Goal: Transaction & Acquisition: Purchase product/service

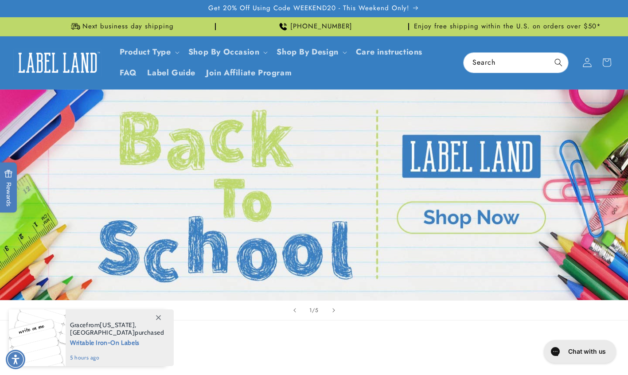
click at [589, 64] on icon at bounding box center [586, 62] width 9 height 9
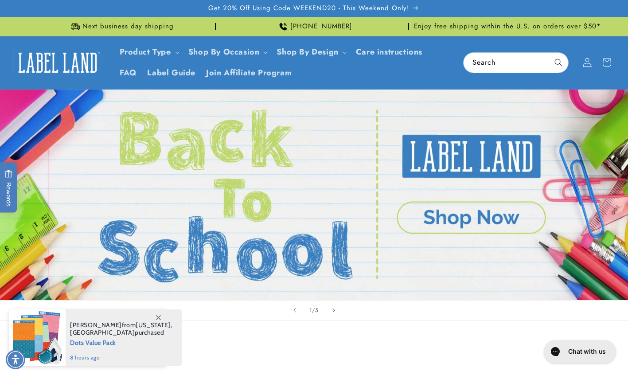
click at [592, 62] on icon at bounding box center [586, 62] width 9 height 9
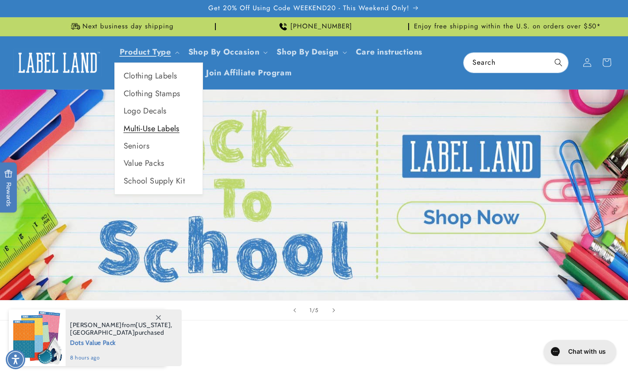
click at [148, 128] on link "Multi-Use Labels" at bounding box center [159, 128] width 88 height 17
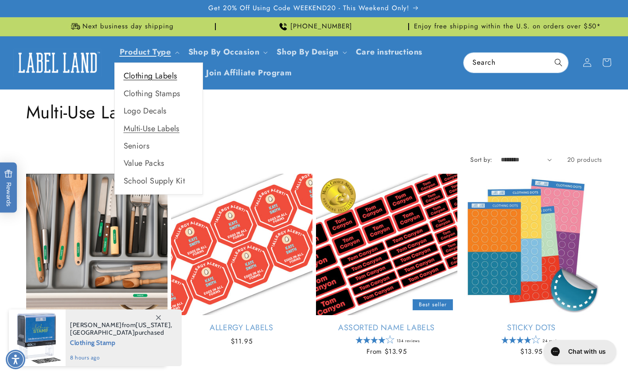
click at [160, 74] on link "Clothing Labels" at bounding box center [159, 75] width 88 height 17
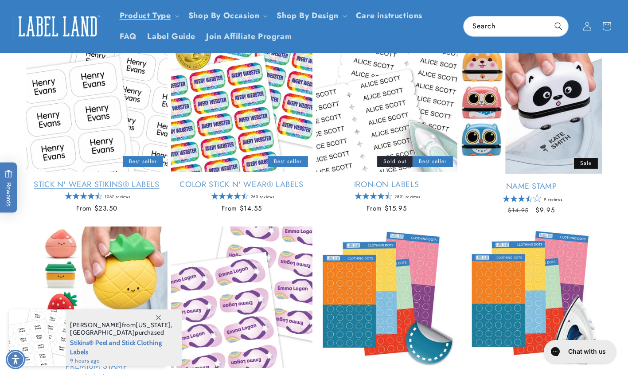
scroll to position [108, 0]
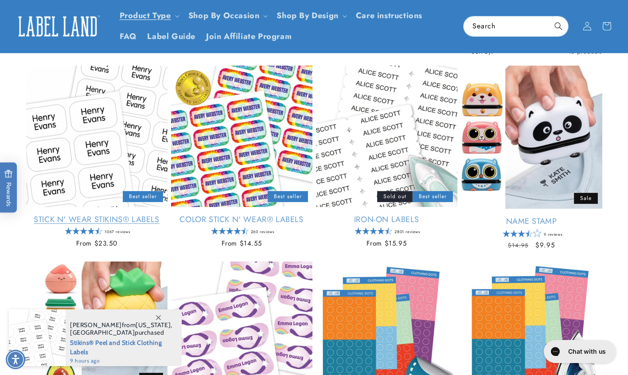
click at [105, 215] on link "Stick N' Wear Stikins® Labels" at bounding box center [96, 220] width 141 height 10
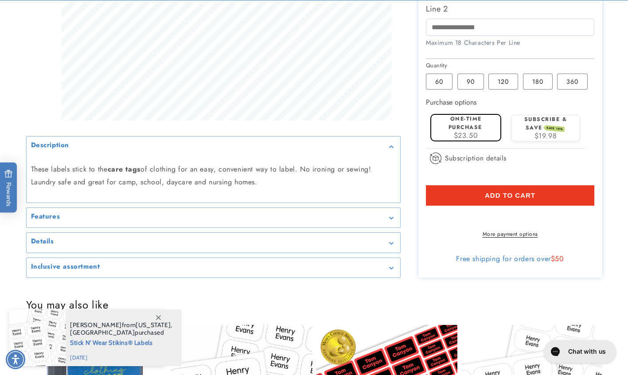
scroll to position [369, 0]
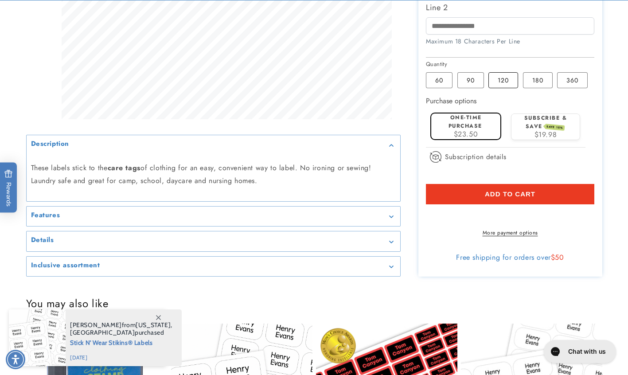
click at [503, 78] on label "120 Variant sold out or unavailable" at bounding box center [503, 80] width 30 height 16
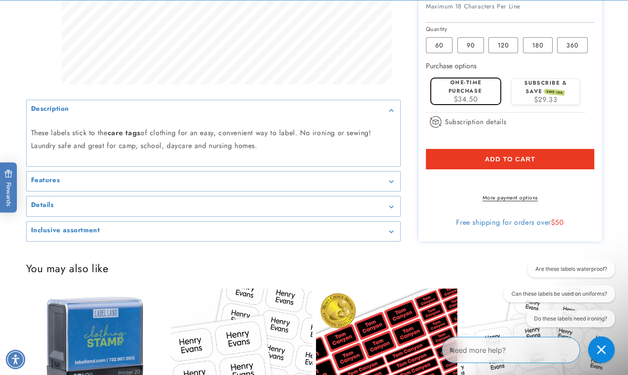
scroll to position [406, 0]
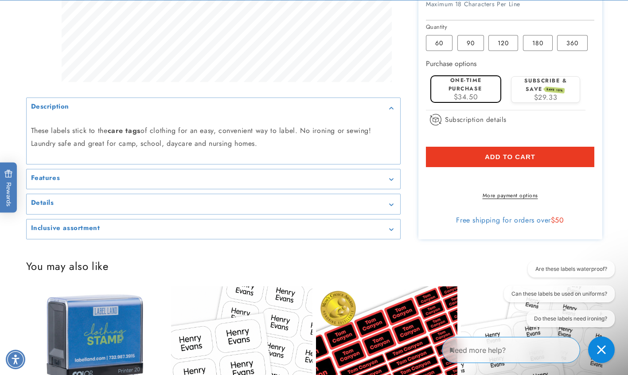
click at [104, 183] on div "Features" at bounding box center [213, 179] width 365 height 7
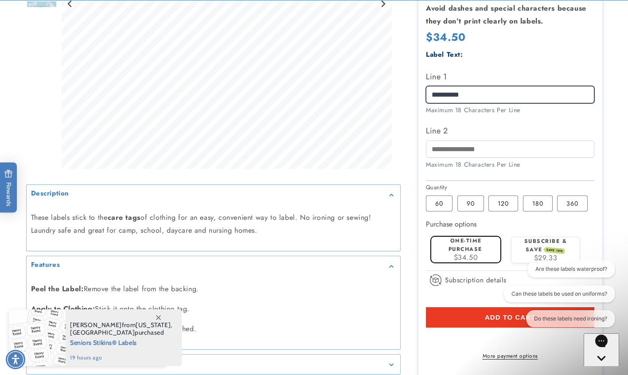
scroll to position [277, 0]
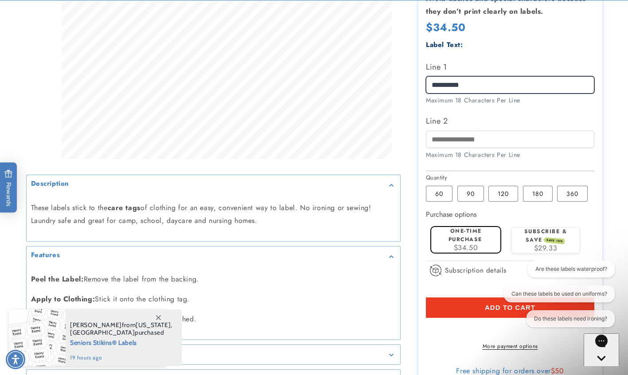
type input "**********"
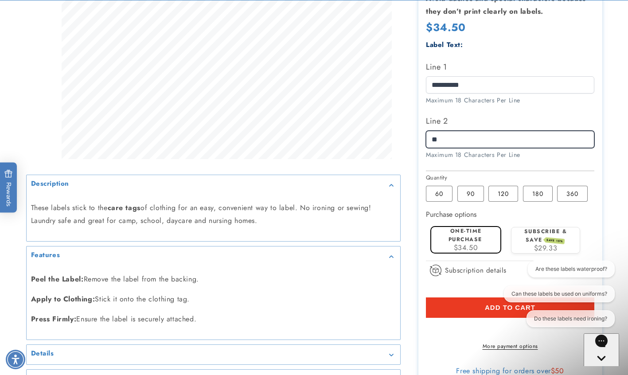
type input "***"
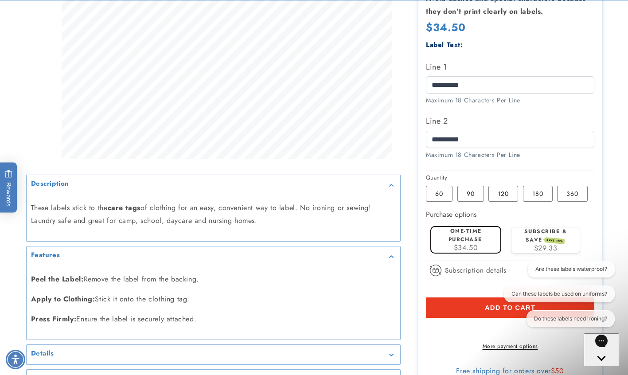
click at [482, 130] on input "**********" at bounding box center [510, 138] width 168 height 17
click at [445, 130] on input "**********" at bounding box center [510, 138] width 168 height 17
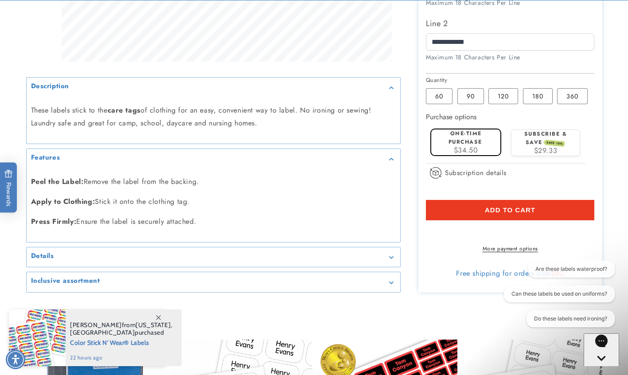
scroll to position [381, 0]
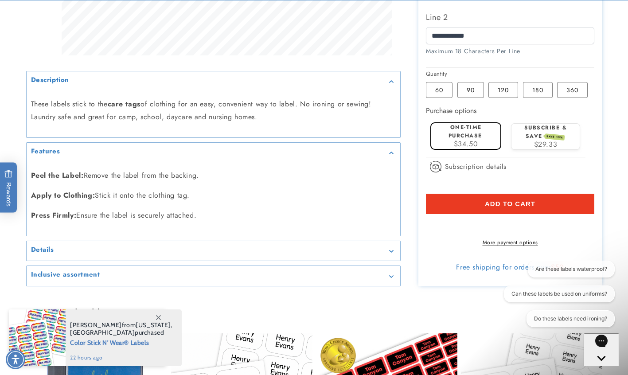
type input "**********"
click at [464, 138] on span "$34.50" at bounding box center [466, 143] width 24 height 10
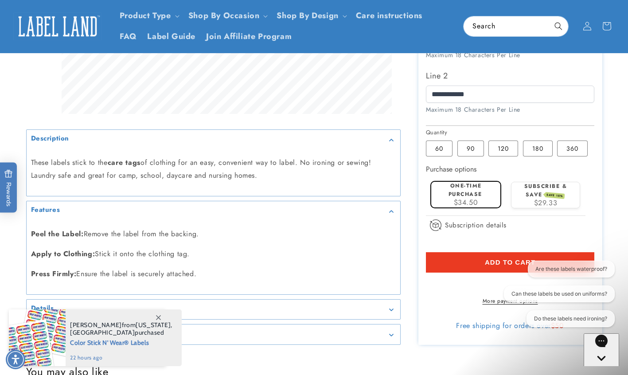
scroll to position [321, 0]
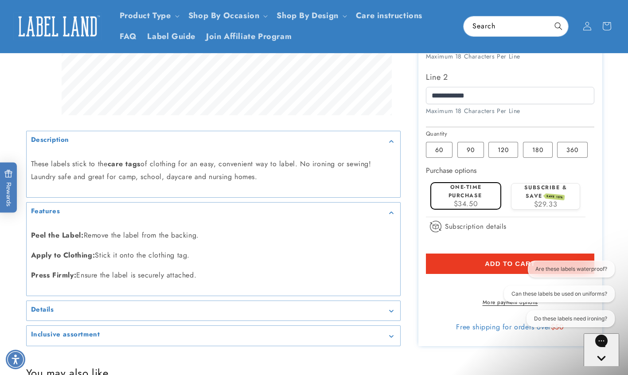
click at [479, 253] on button "Add to cart" at bounding box center [510, 263] width 168 height 20
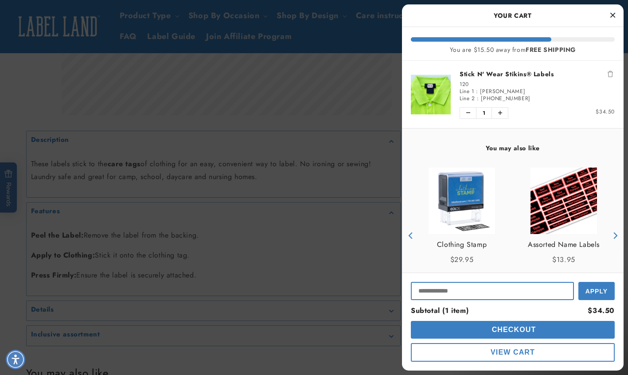
click at [448, 292] on input "Input Discount" at bounding box center [492, 291] width 163 height 18
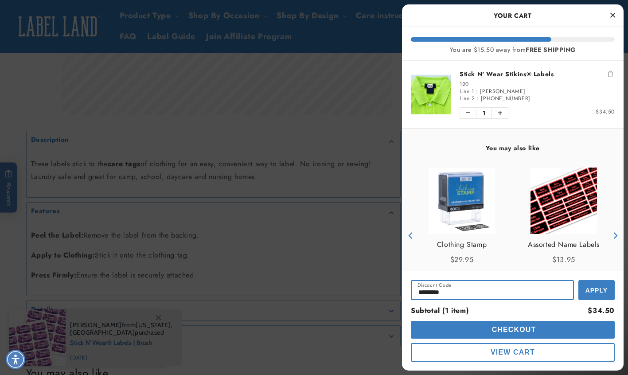
type input "*********"
click at [589, 296] on button "Apply" at bounding box center [596, 290] width 36 height 20
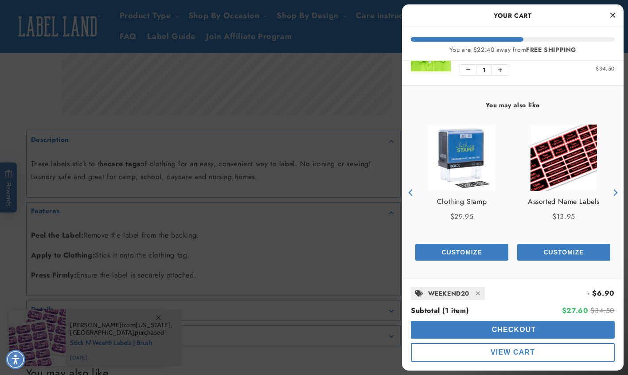
scroll to position [43, 0]
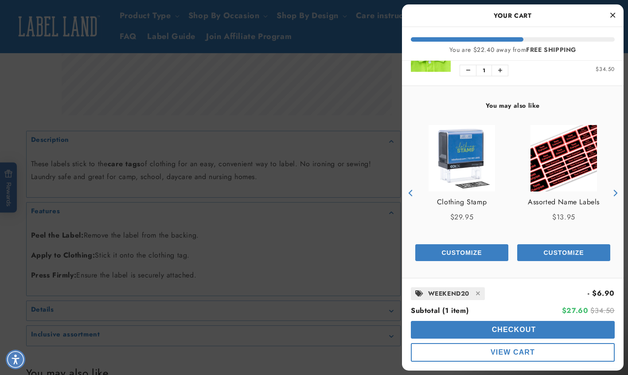
click at [614, 16] on icon "Close Cart" at bounding box center [612, 15] width 5 height 8
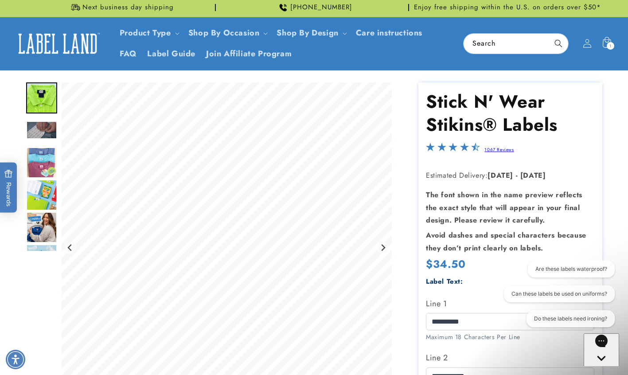
scroll to position [16, 0]
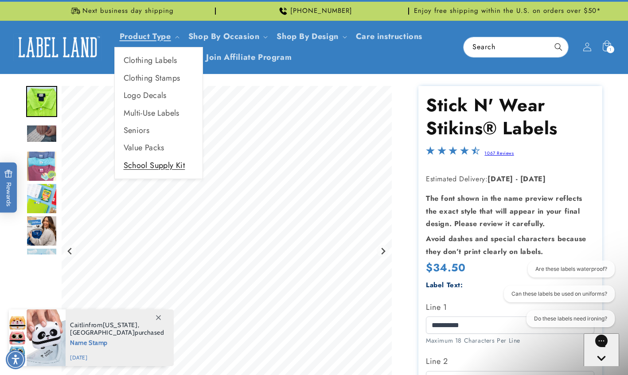
click at [160, 162] on link "School Supply Kit" at bounding box center [159, 165] width 88 height 17
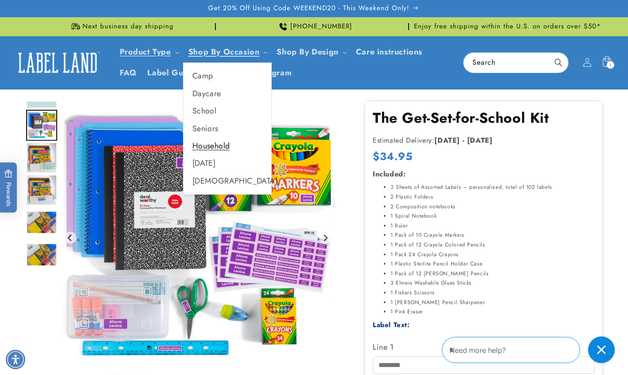
click at [217, 150] on link "Household" at bounding box center [227, 145] width 88 height 17
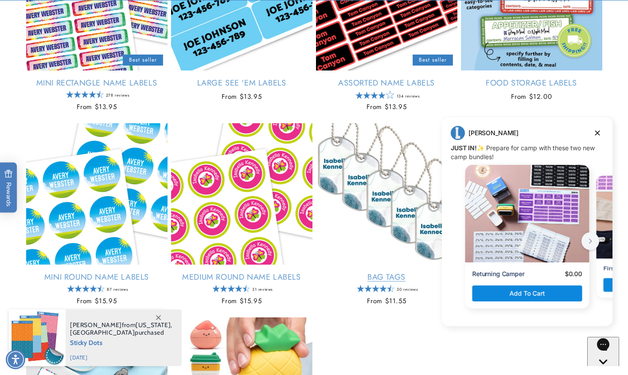
scroll to position [636, 0]
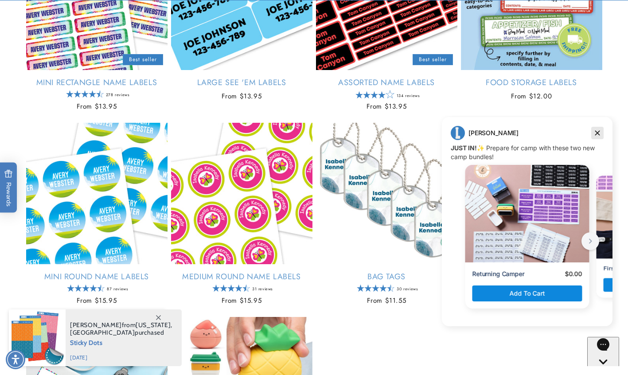
click at [599, 131] on icon "Dismiss campaign" at bounding box center [597, 133] width 5 height 5
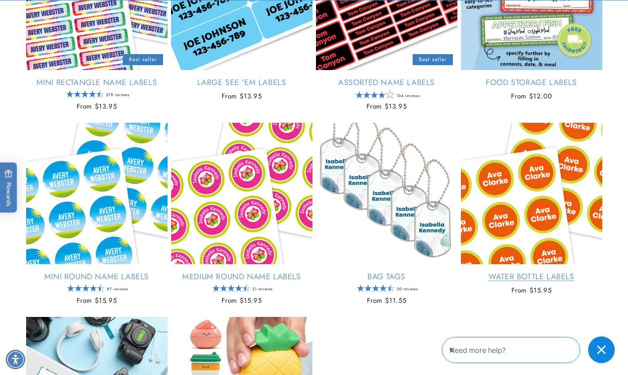
click at [495, 272] on link "Water Bottle Labels" at bounding box center [531, 277] width 141 height 10
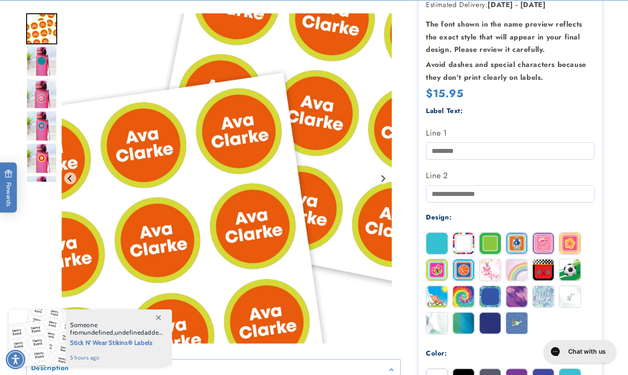
scroll to position [160, 0]
click at [440, 242] on img at bounding box center [436, 242] width 21 height 21
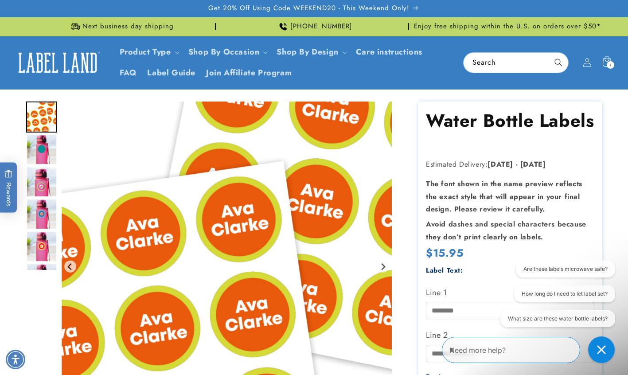
scroll to position [0, 0]
click at [33, 148] on img "Go to slide 2" at bounding box center [41, 149] width 31 height 31
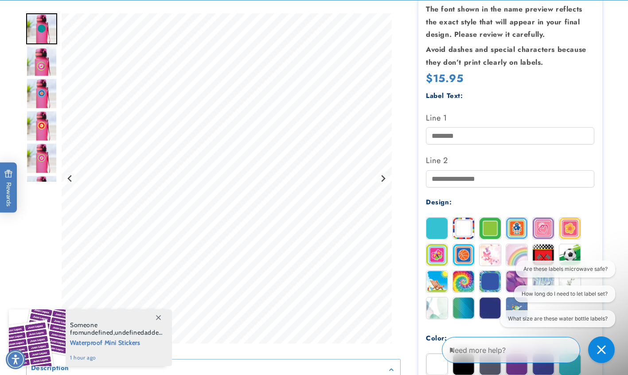
scroll to position [178, 0]
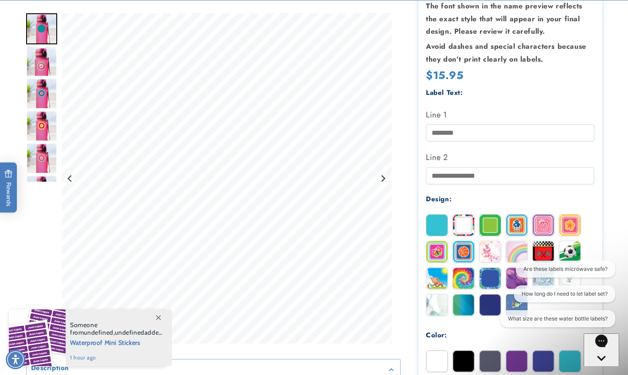
click at [488, 225] on img at bounding box center [490, 225] width 21 height 21
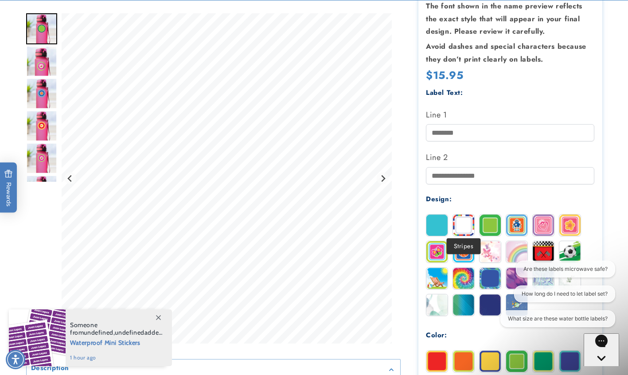
click at [459, 221] on img at bounding box center [463, 225] width 21 height 21
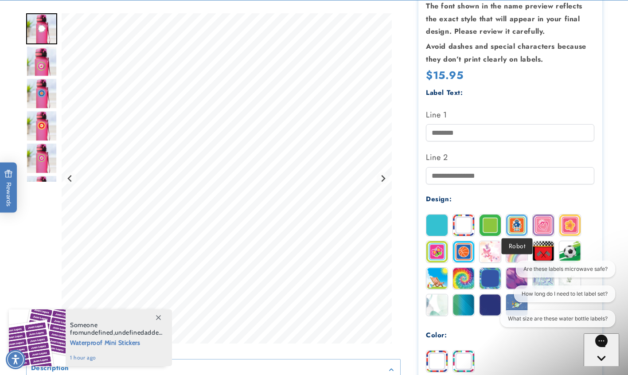
click at [518, 220] on img at bounding box center [516, 225] width 21 height 21
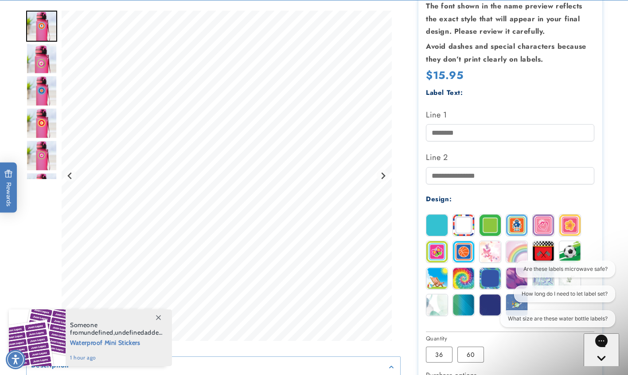
click at [547, 218] on img at bounding box center [543, 225] width 21 height 21
click at [566, 222] on img at bounding box center [569, 225] width 21 height 21
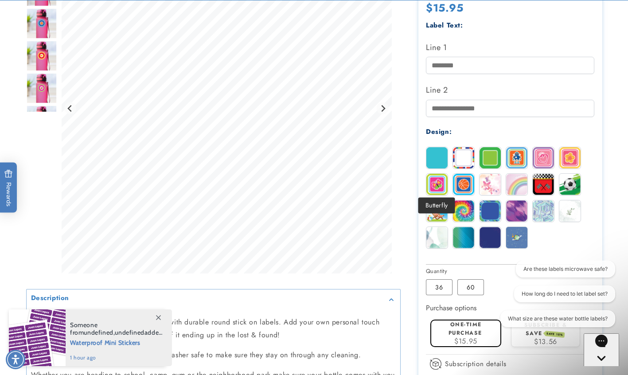
scroll to position [257, 0]
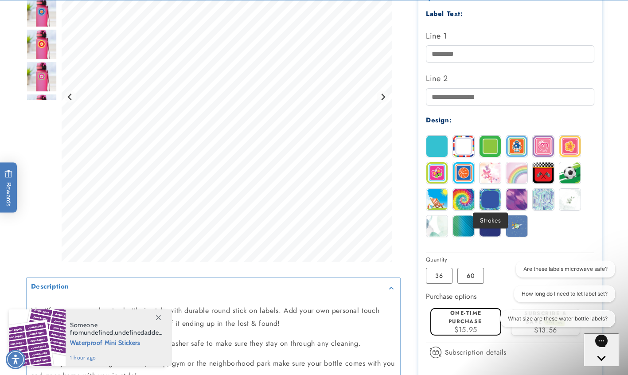
click at [486, 199] on img at bounding box center [490, 199] width 21 height 21
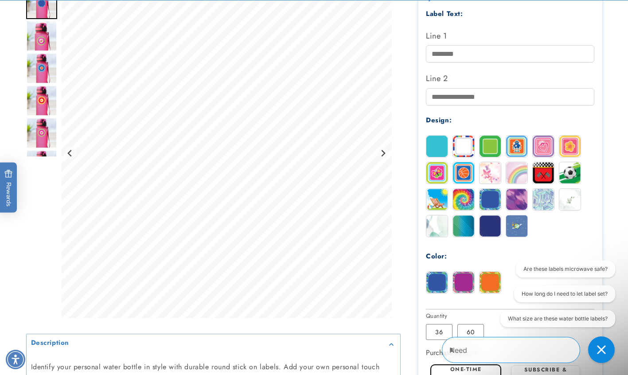
click at [453, 228] on img at bounding box center [463, 225] width 21 height 21
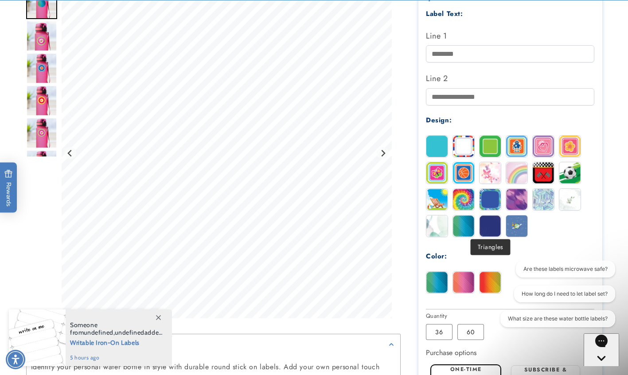
click at [483, 224] on img at bounding box center [490, 225] width 21 height 21
click at [437, 235] on div "Solid Stripes Border Robot Flower" at bounding box center [512, 188] width 173 height 106
click at [437, 226] on img at bounding box center [436, 225] width 21 height 21
click at [494, 226] on img at bounding box center [490, 225] width 21 height 21
click at [510, 226] on img at bounding box center [516, 225] width 21 height 21
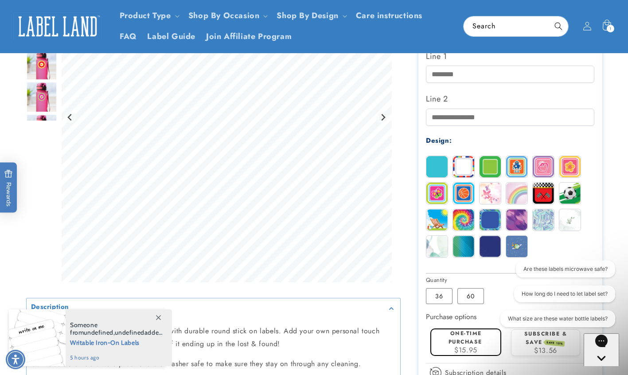
scroll to position [235, 0]
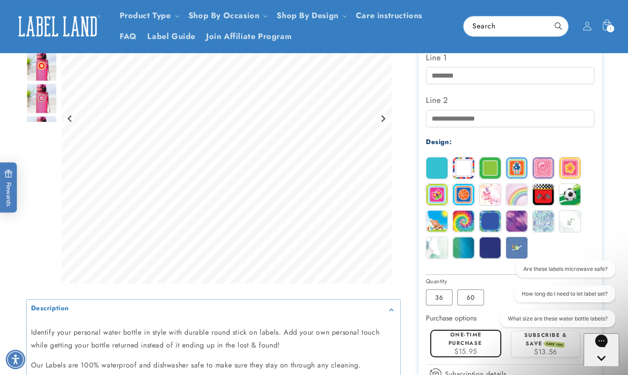
click at [542, 195] on img at bounding box center [543, 194] width 21 height 21
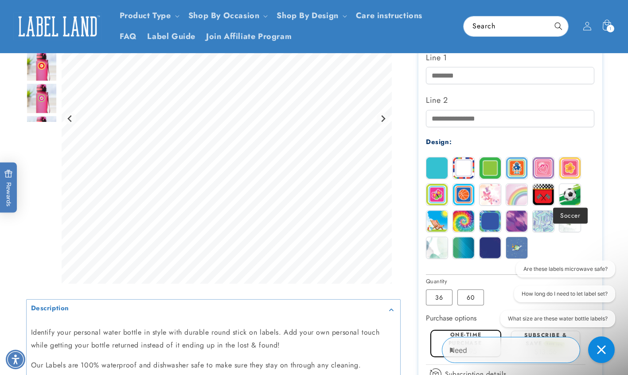
click at [566, 191] on img at bounding box center [569, 194] width 21 height 21
click at [547, 219] on img at bounding box center [543, 221] width 21 height 21
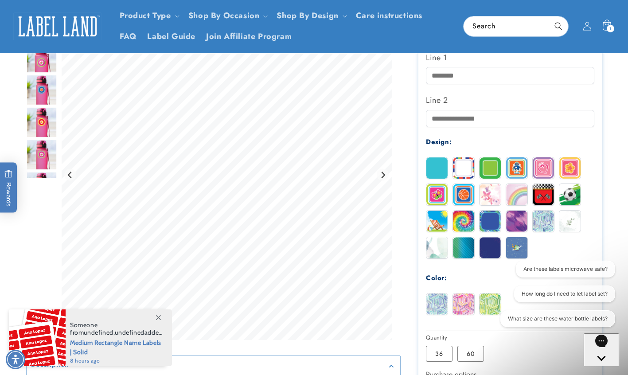
click at [492, 165] on img at bounding box center [490, 167] width 21 height 21
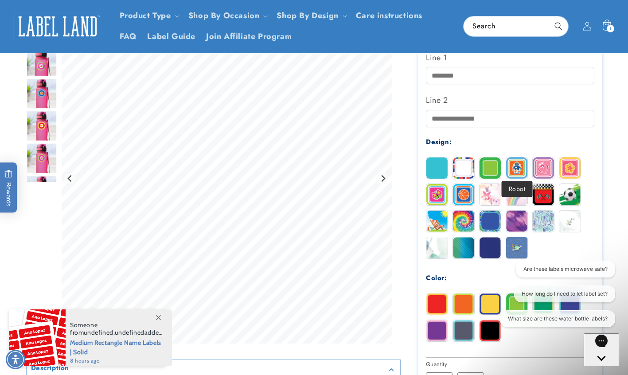
click at [523, 163] on img at bounding box center [516, 167] width 21 height 21
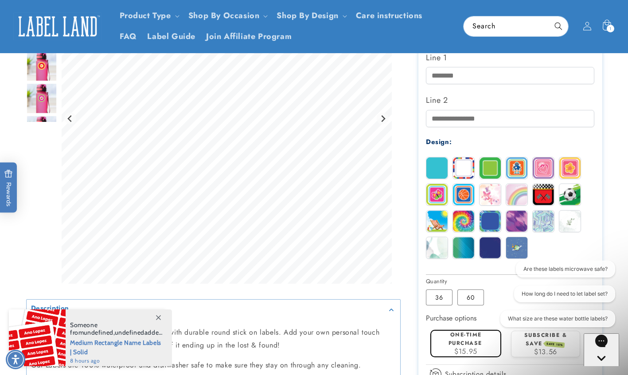
click at [435, 164] on img at bounding box center [436, 167] width 21 height 21
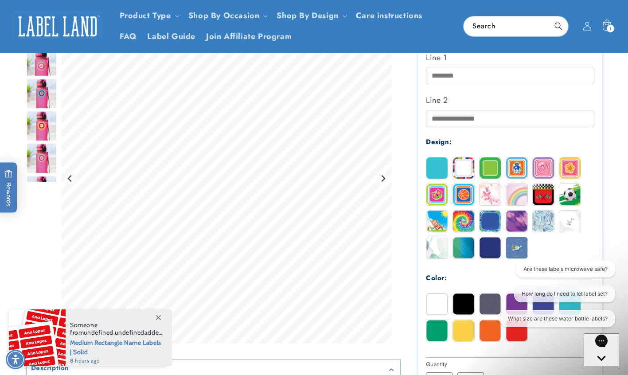
click at [488, 231] on div "Solid Stripes Border Robot Flower" at bounding box center [512, 210] width 173 height 106
click at [490, 241] on img at bounding box center [490, 247] width 21 height 21
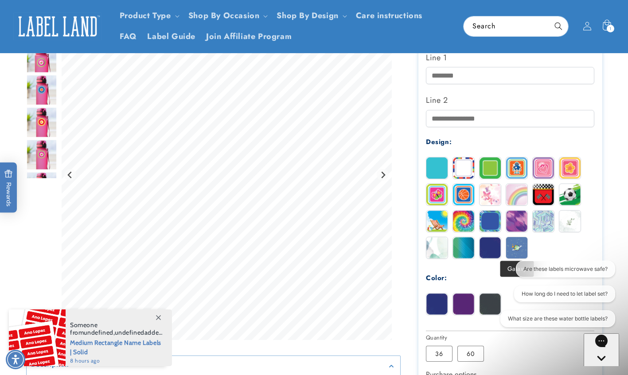
click at [507, 242] on img at bounding box center [516, 247] width 21 height 21
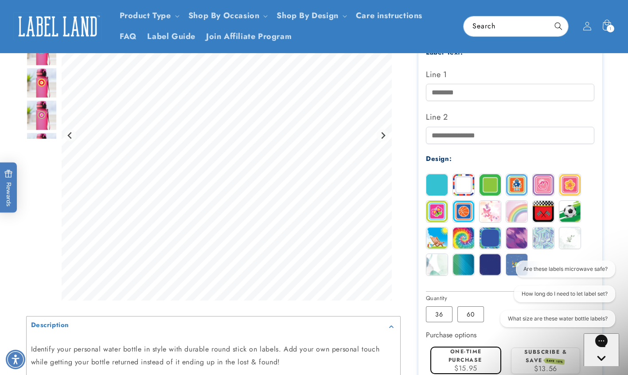
scroll to position [201, 0]
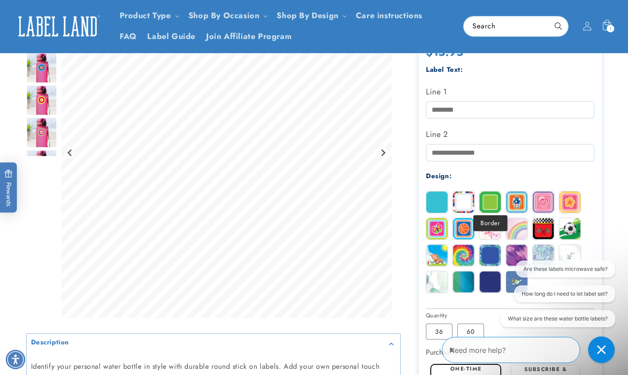
click at [493, 200] on img at bounding box center [490, 201] width 21 height 21
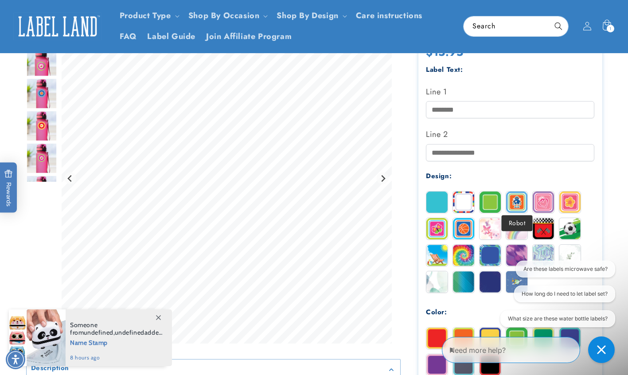
click at [516, 200] on img at bounding box center [516, 201] width 21 height 21
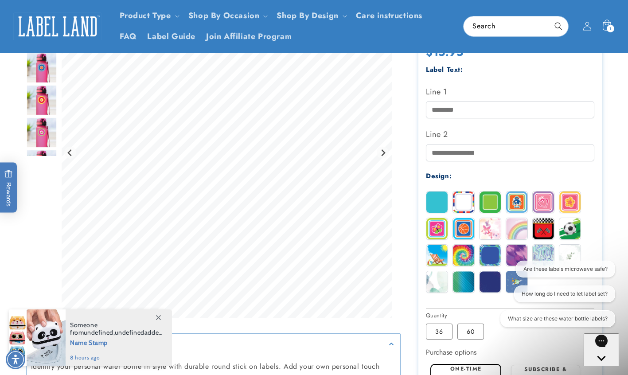
click at [470, 198] on img at bounding box center [463, 201] width 21 height 21
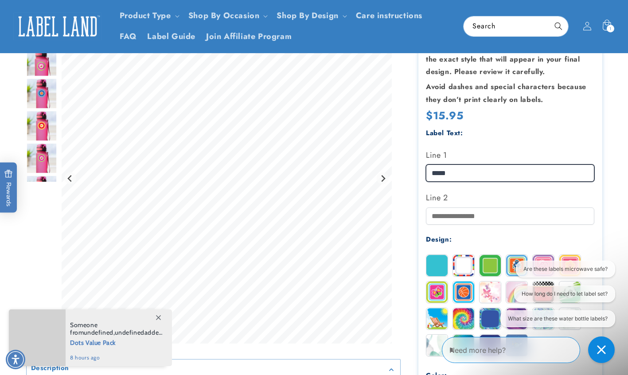
scroll to position [124, 0]
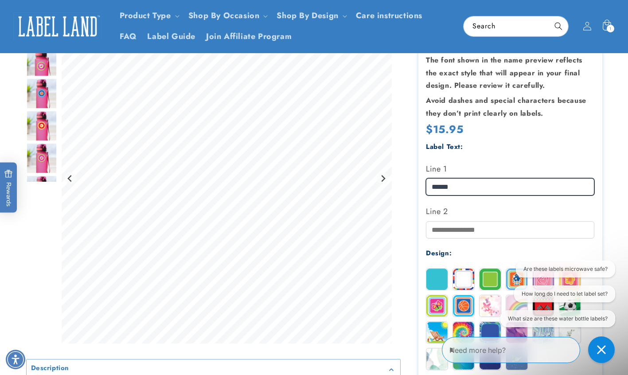
type input "*****"
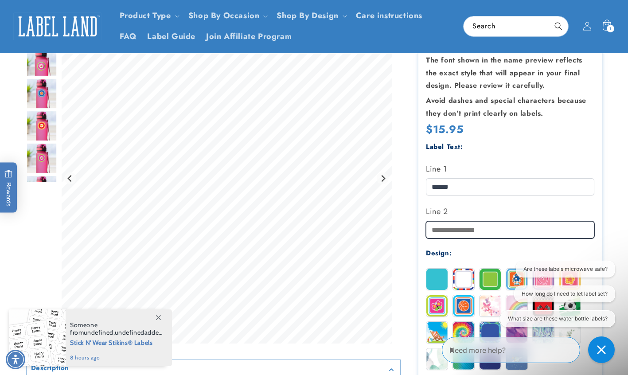
type input "*"
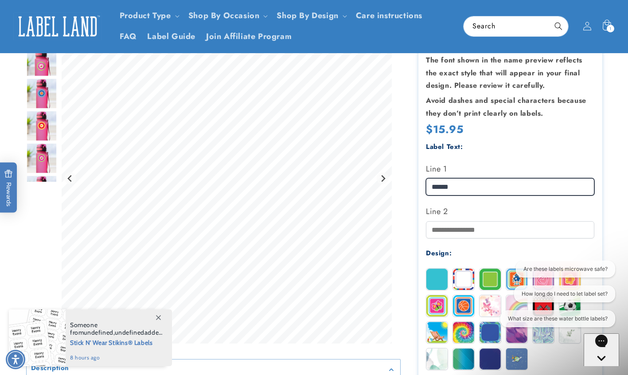
click at [477, 181] on input "*****" at bounding box center [510, 186] width 168 height 17
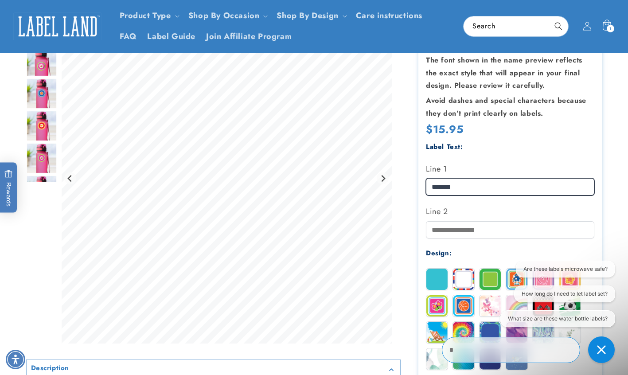
type input "*****"
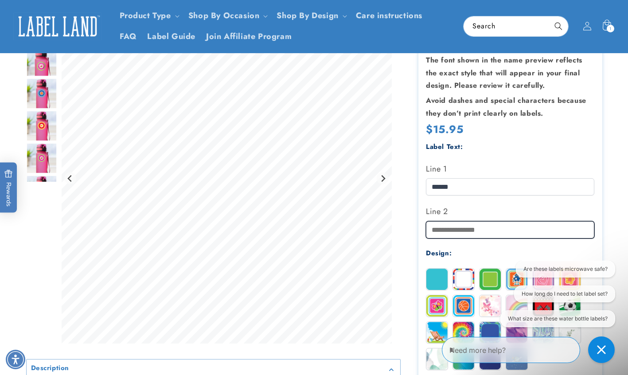
click at [466, 234] on input "Line 2" at bounding box center [510, 229] width 168 height 17
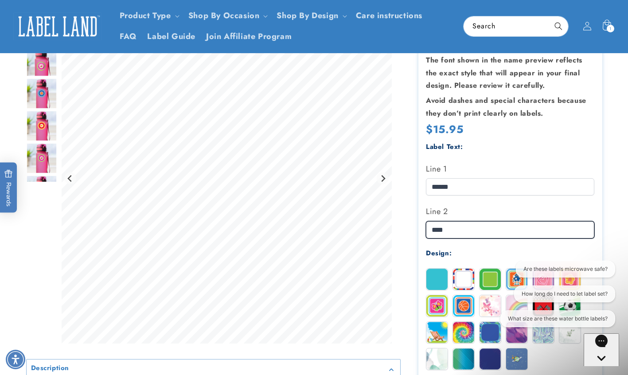
type input "****"
click at [615, 198] on div at bounding box center [314, 319] width 621 height 683
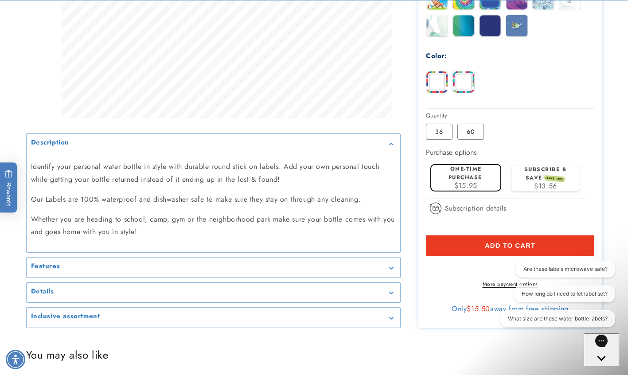
scroll to position [472, 0]
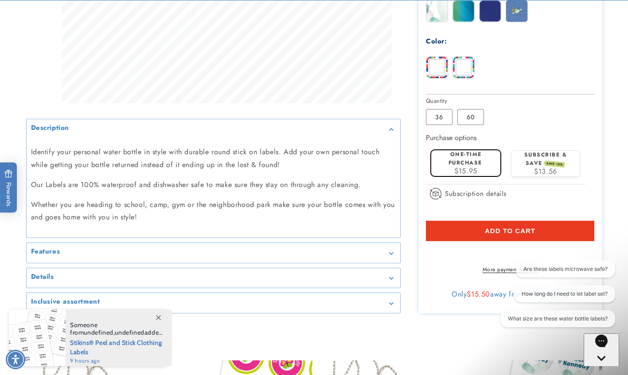
click at [457, 160] on label "One-time purchase" at bounding box center [466, 158] width 34 height 16
click at [445, 230] on button "Add to cart" at bounding box center [510, 231] width 168 height 20
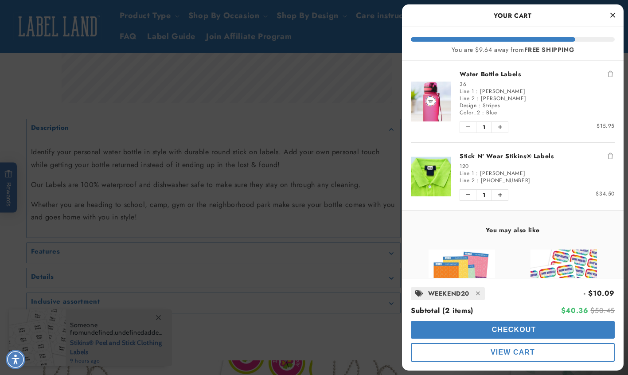
scroll to position [0, 0]
click at [523, 153] on link "Stick N' Wear Stikins® Labels" at bounding box center [537, 156] width 155 height 9
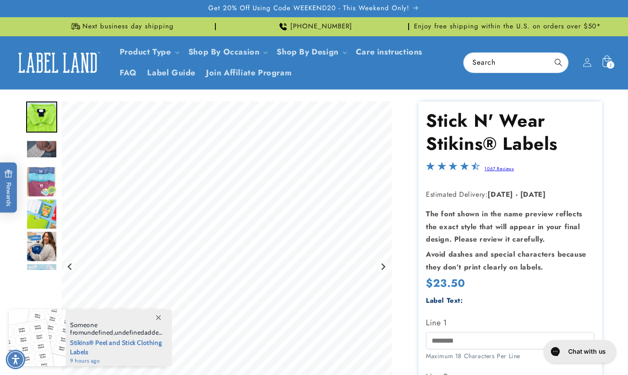
click at [608, 61] on icon at bounding box center [606, 62] width 21 height 21
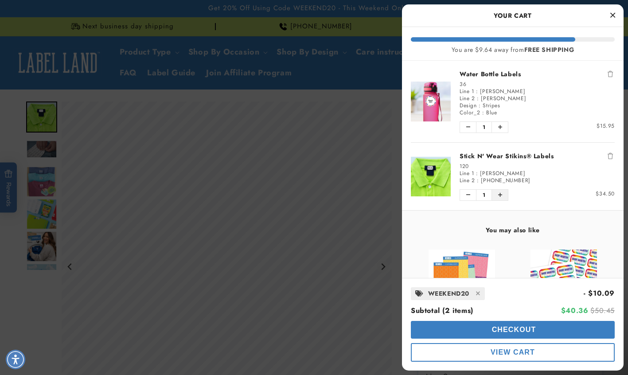
click at [505, 193] on button "Increase quantity of Stick N' Wear Stikins® Labels" at bounding box center [500, 195] width 16 height 11
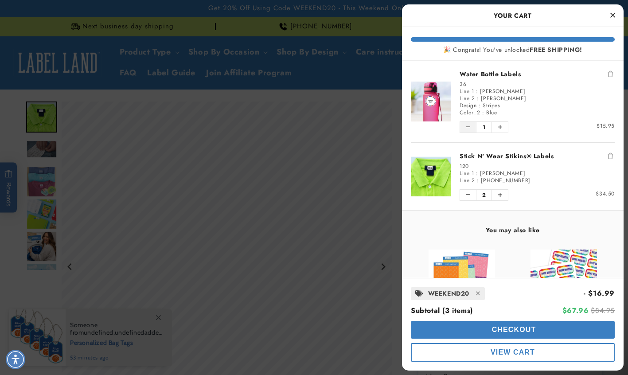
click at [468, 125] on icon "Decrease quantity of Water Bottle Labels" at bounding box center [468, 127] width 4 height 5
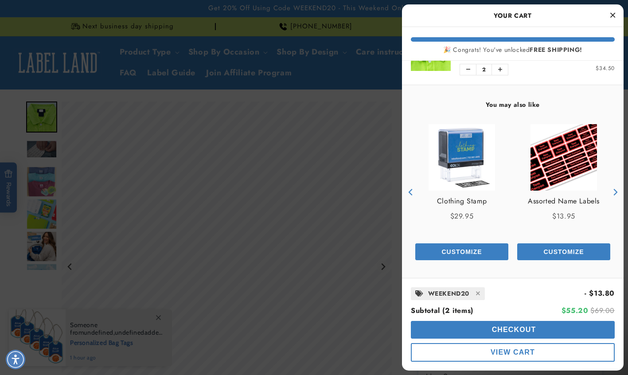
scroll to position [43, 0]
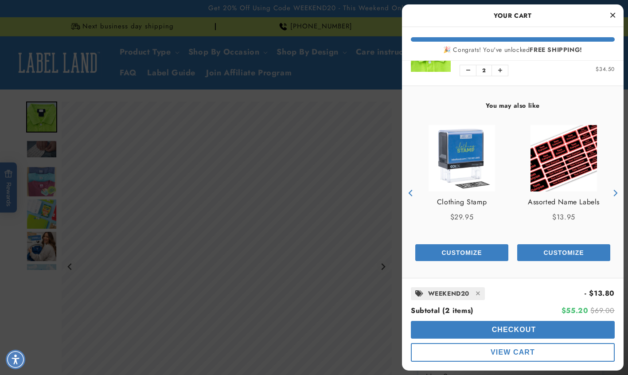
click at [504, 330] on span "Checkout" at bounding box center [513, 330] width 47 height 8
